Goal: Information Seeking & Learning: Compare options

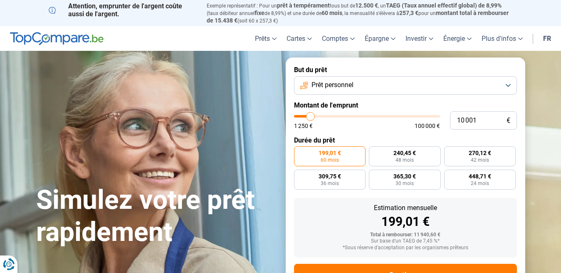
click at [353, 86] on span "Prêt personnel" at bounding box center [333, 84] width 42 height 9
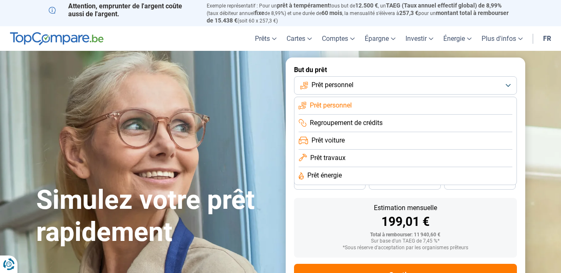
click at [353, 86] on span "Prêt personnel" at bounding box center [333, 84] width 42 height 9
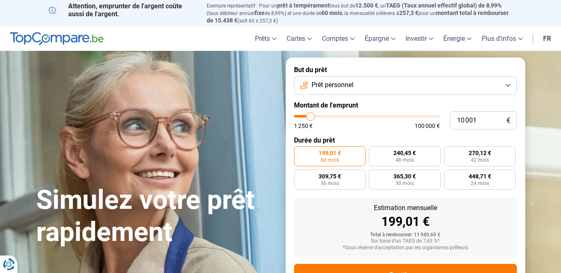
type input "9 250"
type input "9250"
type input "9 000"
type input "9000"
type input "8 750"
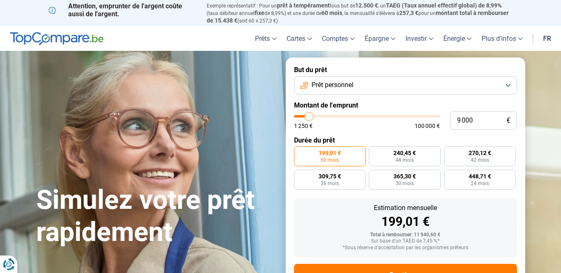
type input "8750"
type input "8 500"
type input "8500"
type input "8 000"
type input "8000"
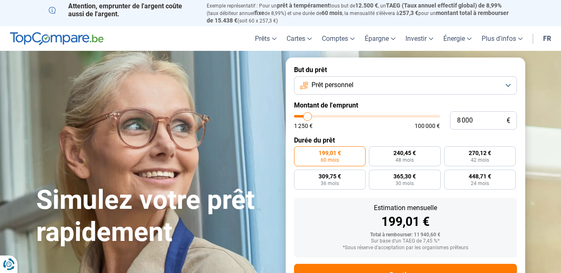
type input "7 750"
type input "7750"
type input "7 500"
type input "7500"
type input "7 250"
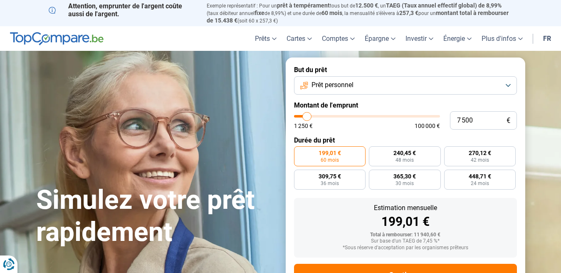
type input "7250"
type input "7 000"
type input "7000"
type input "6 500"
type input "6500"
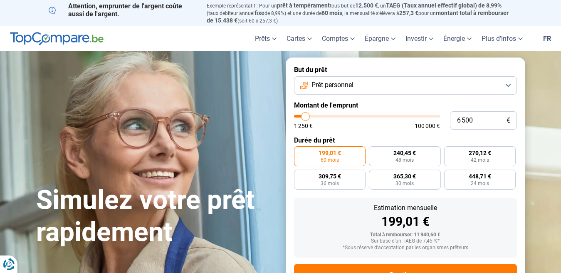
type input "6 250"
type input "6250"
type input "5 750"
type input "5750"
type input "5 500"
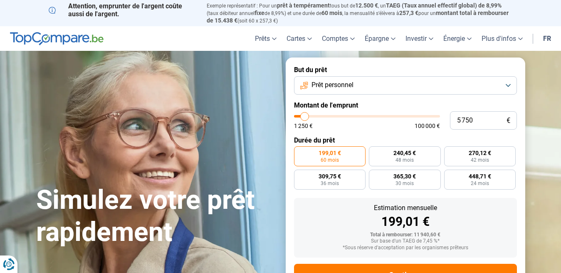
type input "5500"
type input "5 000"
type input "5000"
type input "4 750"
type input "4750"
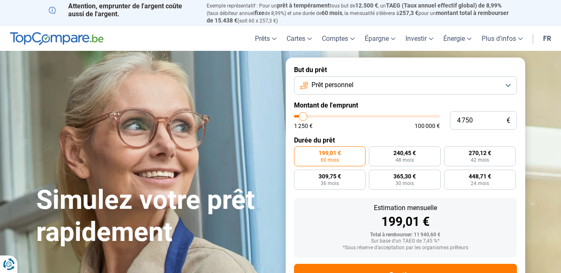
type input "4 500"
type input "4500"
type input "4 250"
type input "4250"
type input "4 000"
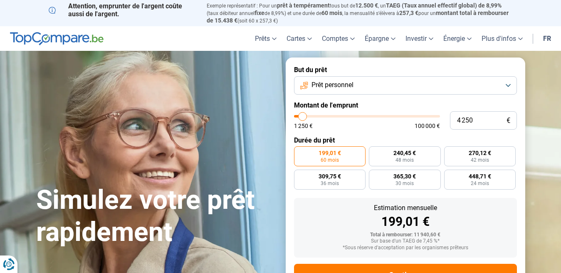
type input "4000"
type input "3 500"
type input "3500"
type input "3 250"
type input "3250"
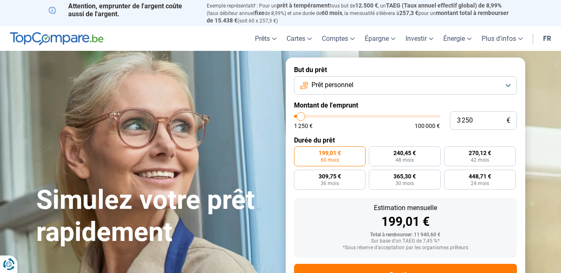
type input "3 000"
type input "3000"
type input "2 750"
type input "2750"
type input "2 500"
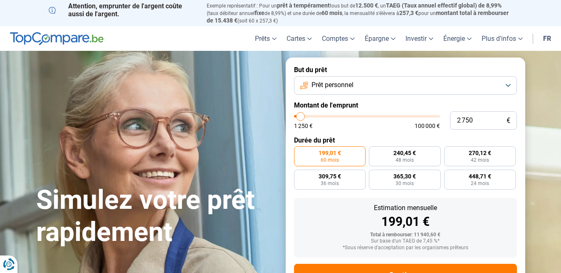
type input "2500"
type input "2 000"
type input "2000"
type input "1 750"
type input "1750"
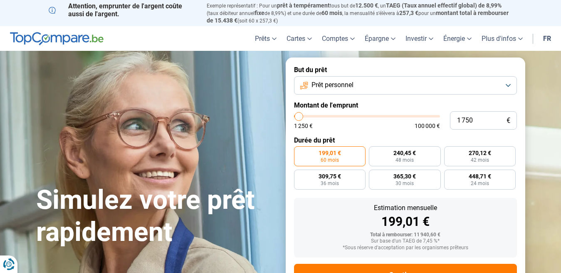
type input "1 500"
type input "1500"
type input "1 250"
drag, startPoint x: 310, startPoint y: 117, endPoint x: 293, endPoint y: 119, distance: 16.3
type input "1250"
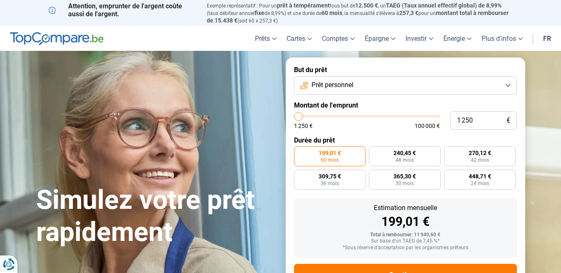
click at [294, 117] on input "range" at bounding box center [367, 116] width 146 height 2
radio input "true"
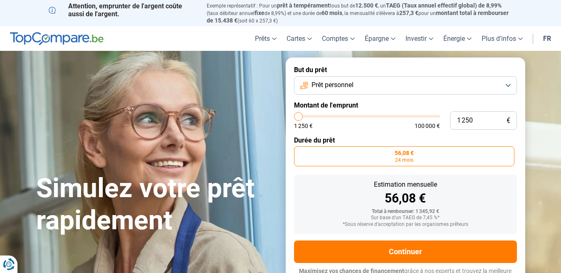
scroll to position [42, 0]
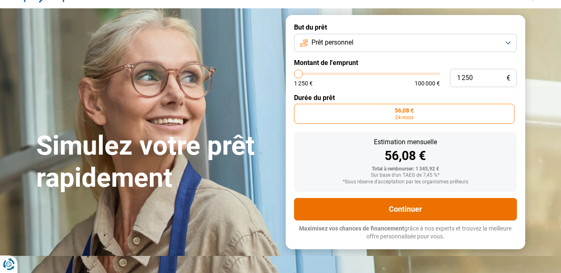
click at [393, 210] on button "Continuer" at bounding box center [405, 209] width 223 height 22
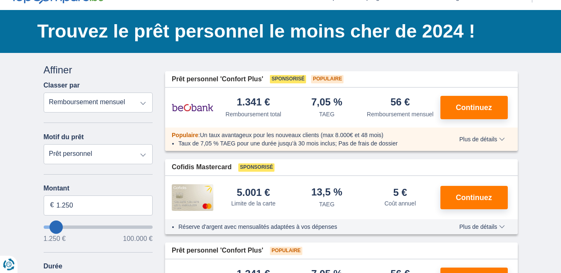
scroll to position [42, 0]
